Goal: Information Seeking & Learning: Learn about a topic

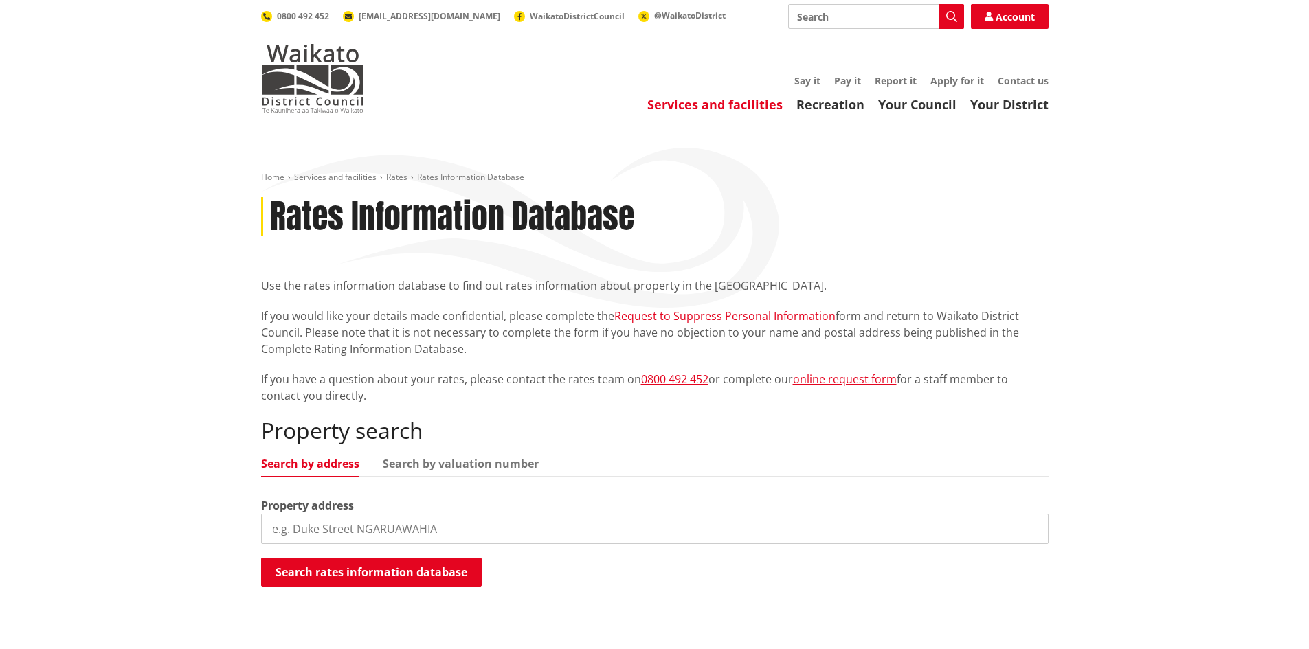
click at [195, 101] on header "Toggle search Toggle navigation Services and facilities Recreation Your Council…" at bounding box center [654, 68] width 1309 height 137
click at [947, 214] on div "Rates Information Database" at bounding box center [654, 217] width 787 height 40
click at [1130, 250] on div "Home Services and facilities Rates Rates Information Database Rates Information…" at bounding box center [654, 397] width 1309 height 520
click at [1095, 243] on div "Home Services and facilities Rates Rates Information Database Rates Information…" at bounding box center [654, 397] width 1309 height 520
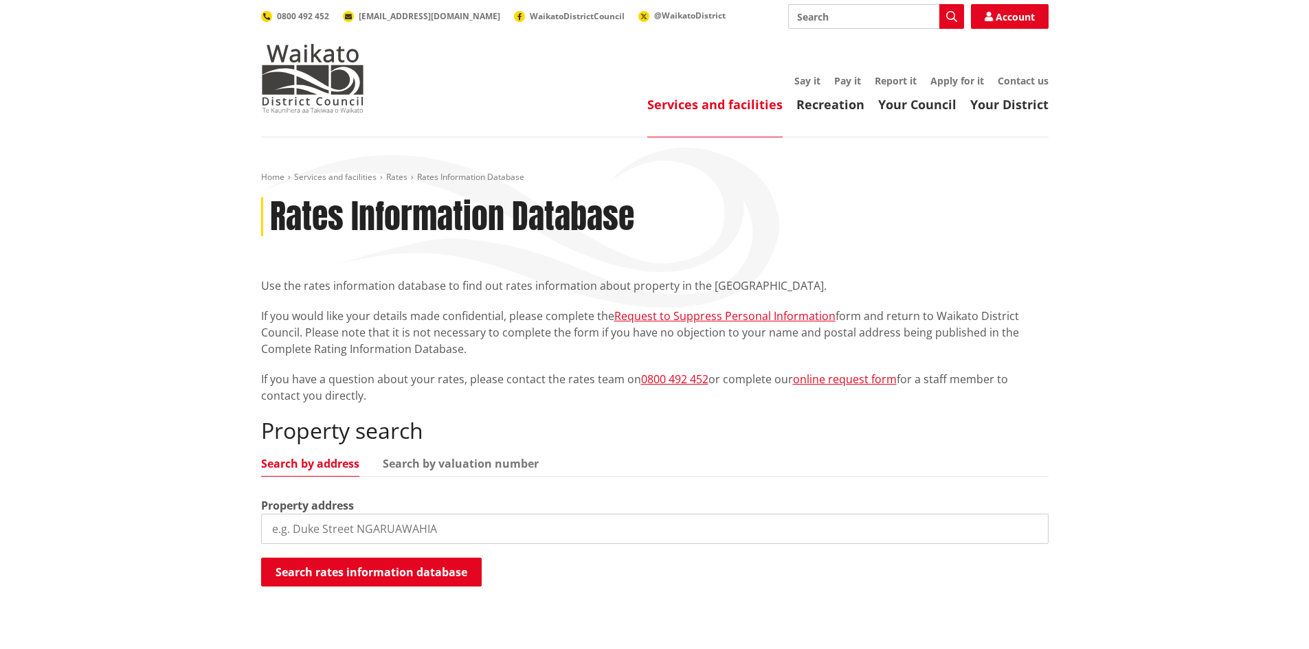
click at [1095, 243] on div "Home Services and facilities Rates Rates Information Database Rates Information…" at bounding box center [654, 397] width 1309 height 520
click at [1106, 243] on div "Home Services and facilities Rates Rates Information Database Rates Information…" at bounding box center [654, 397] width 1309 height 520
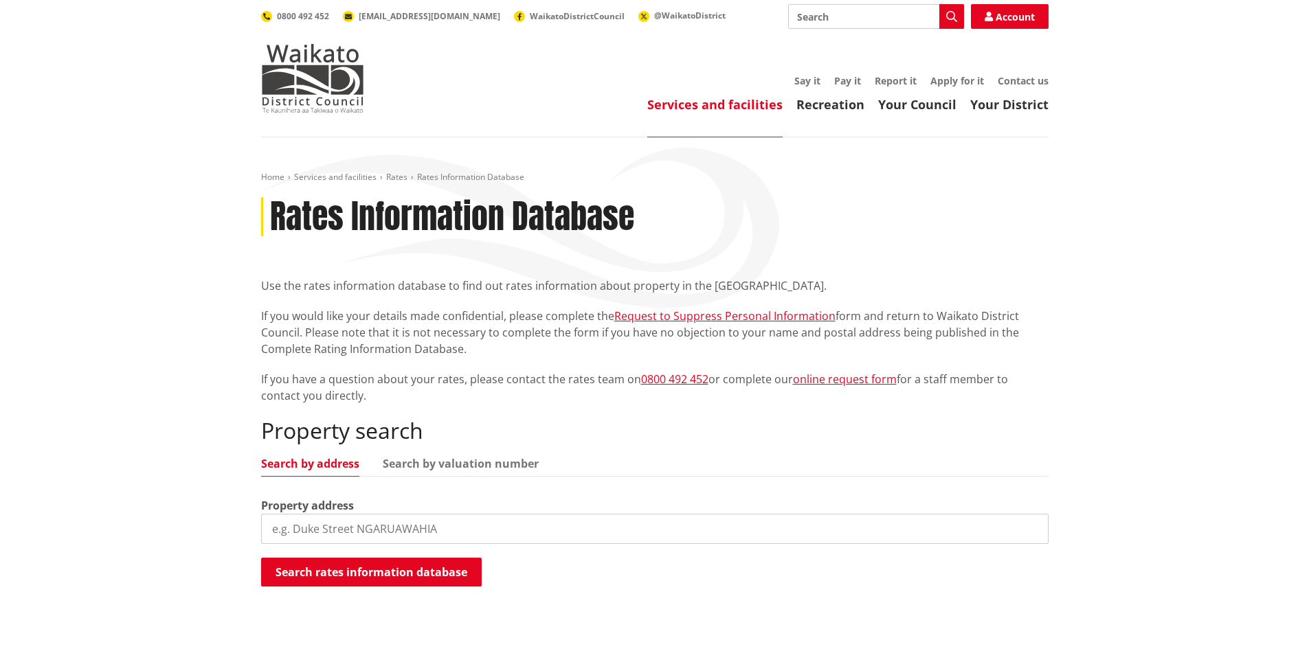
click at [1111, 236] on div "Home Services and facilities Rates Rates Information Database Rates Information…" at bounding box center [654, 397] width 1309 height 520
click at [1104, 243] on div "Home Services and facilities Rates Rates Information Database Rates Information…" at bounding box center [654, 397] width 1309 height 520
